Goal: Information Seeking & Learning: Understand process/instructions

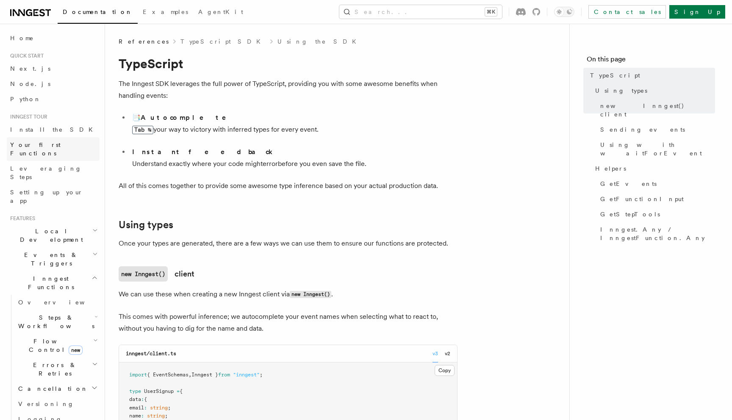
click at [53, 144] on span "Your first Functions" at bounding box center [35, 149] width 50 height 15
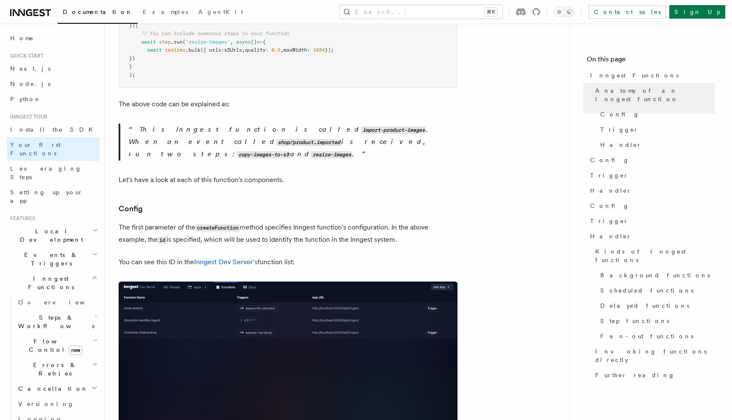
scroll to position [344, 0]
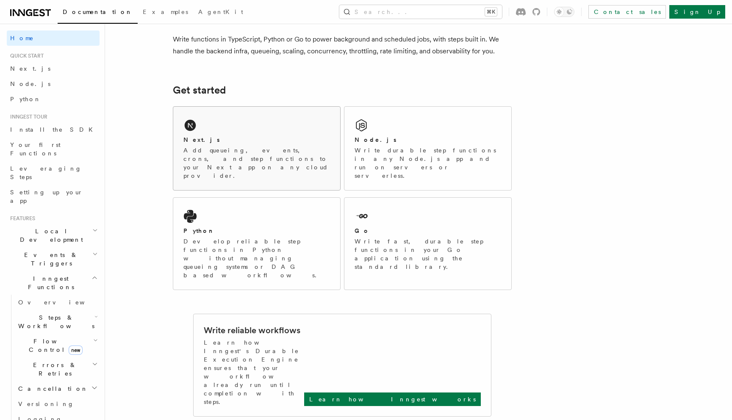
scroll to position [14, 0]
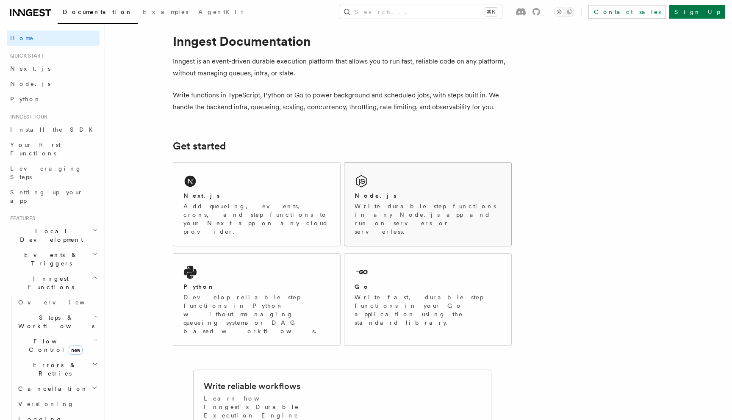
click at [437, 193] on div "Node.js" at bounding box center [428, 196] width 147 height 9
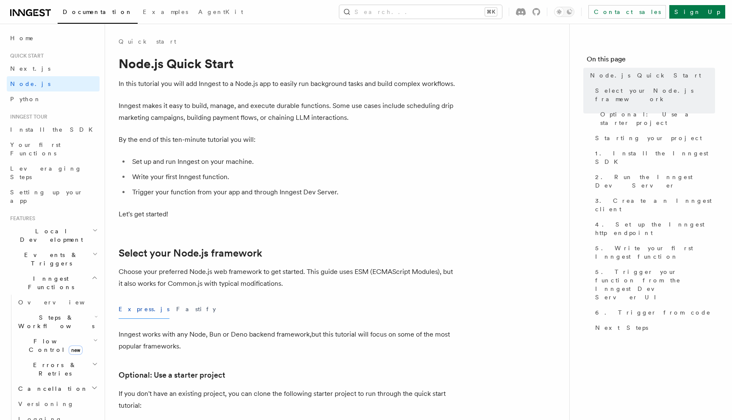
click at [88, 224] on h2 "Local Development" at bounding box center [53, 236] width 93 height 24
